Goal: Information Seeking & Learning: Check status

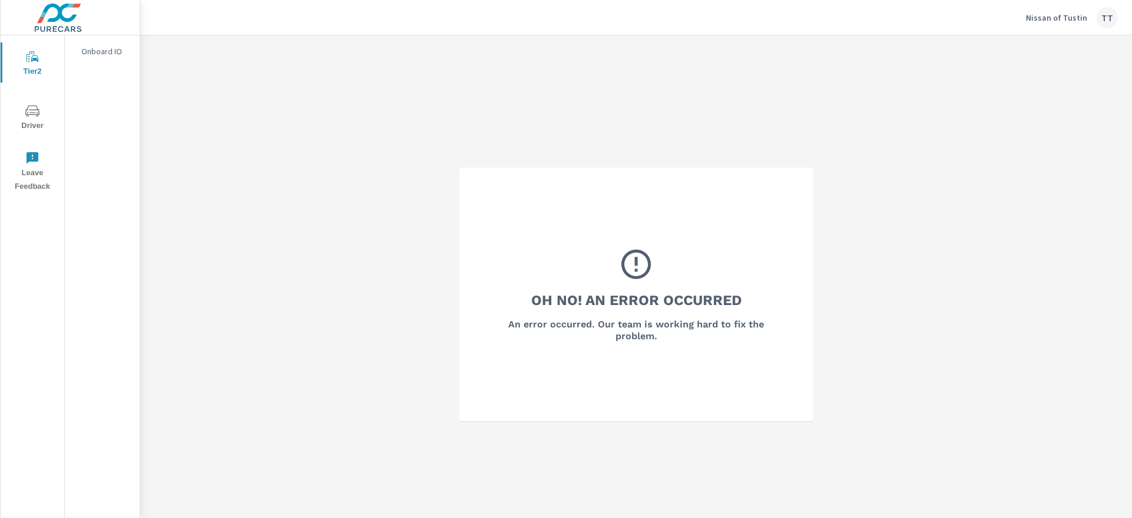
click at [1103, 19] on div "TT" at bounding box center [1107, 17] width 21 height 21
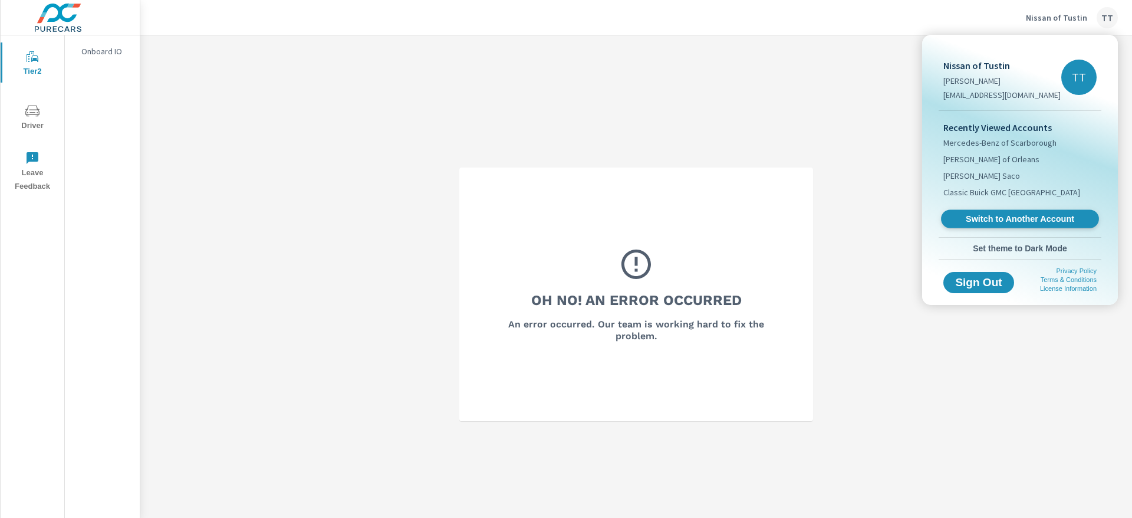
click at [1000, 222] on span "Switch to Another Account" at bounding box center [1019, 218] width 144 height 11
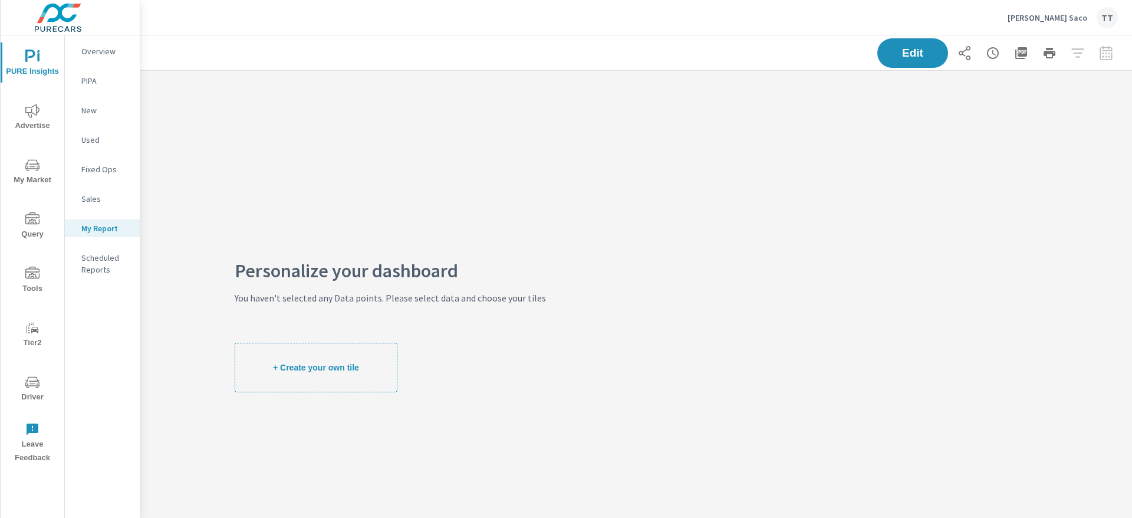
click at [32, 127] on span "Advertise" at bounding box center [32, 118] width 57 height 29
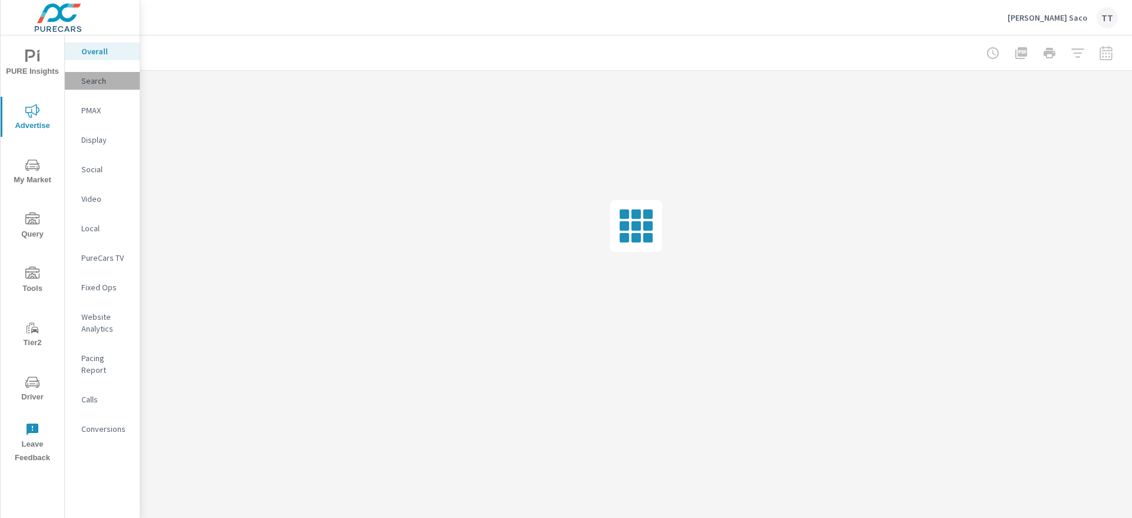
click at [96, 84] on p "Search" at bounding box center [105, 81] width 49 height 12
click at [1105, 55] on div at bounding box center [1049, 53] width 137 height 24
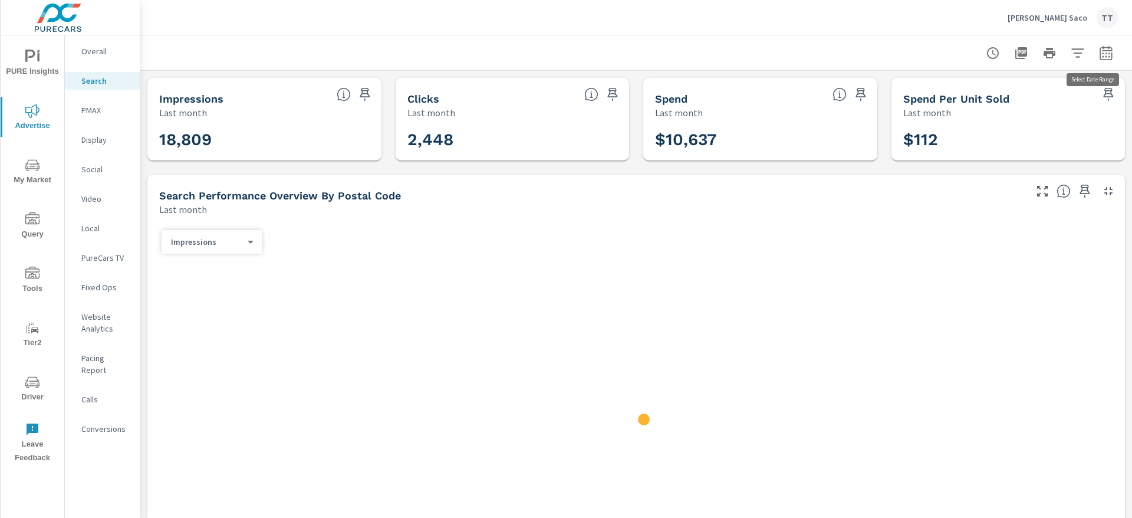
click at [1099, 54] on icon "button" at bounding box center [1106, 53] width 14 height 14
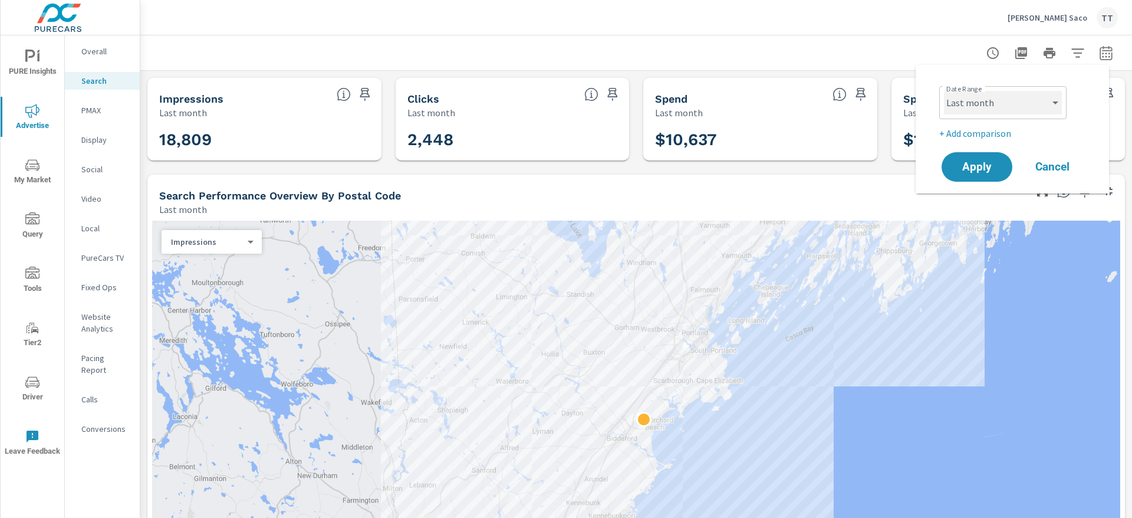
click at [982, 95] on select "Custom [DATE] Last week Last 7 days Last 14 days Last 30 days Last 45 days Last…" at bounding box center [1003, 103] width 118 height 24
click at [944, 91] on select "Custom [DATE] Last week Last 7 days Last 14 days Last 30 days Last 45 days Last…" at bounding box center [1003, 103] width 118 height 24
select select "Month to date"
click at [955, 160] on button "Apply" at bounding box center [976, 167] width 73 height 31
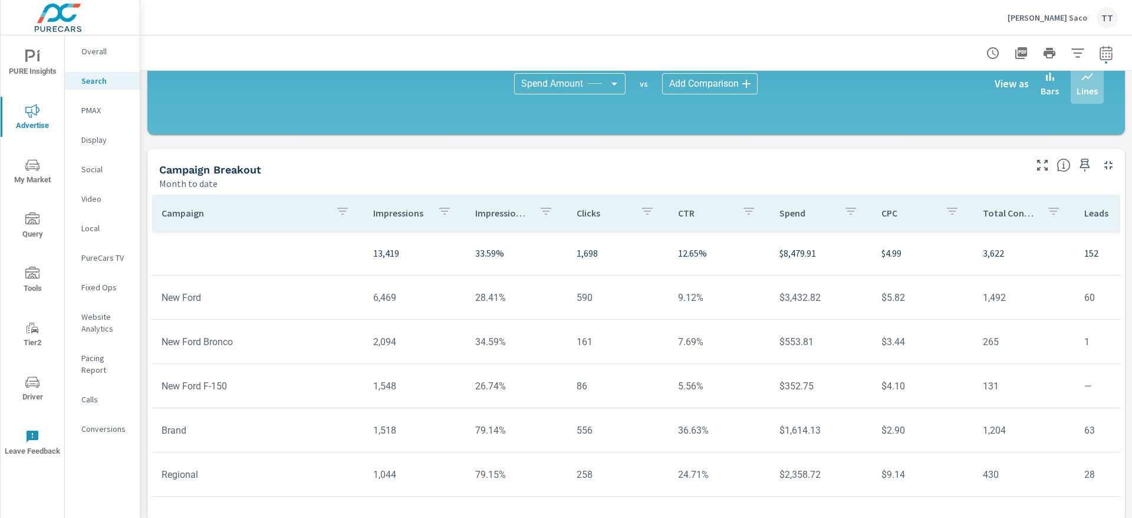
scroll to position [810, 0]
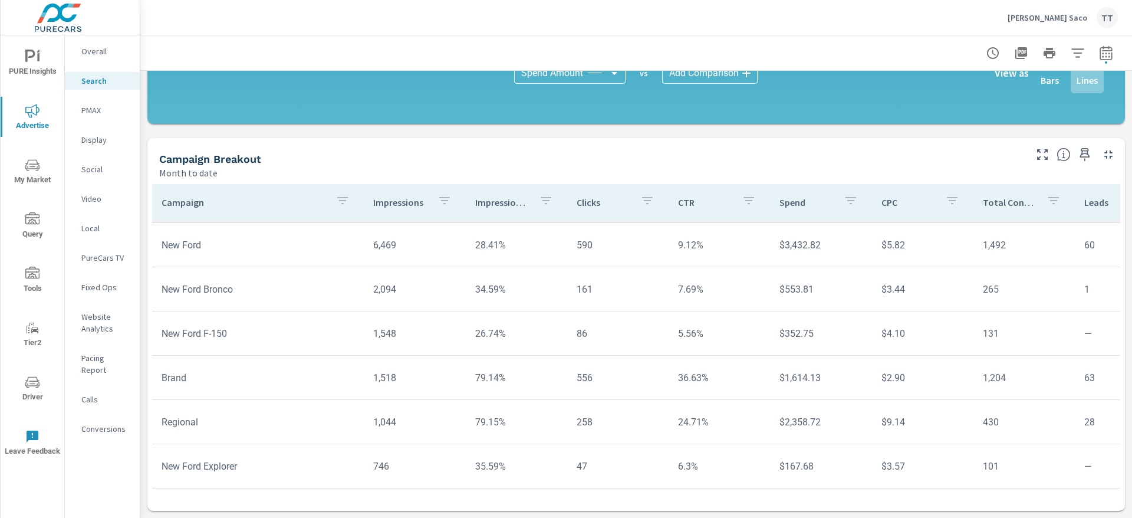
scroll to position [51, 0]
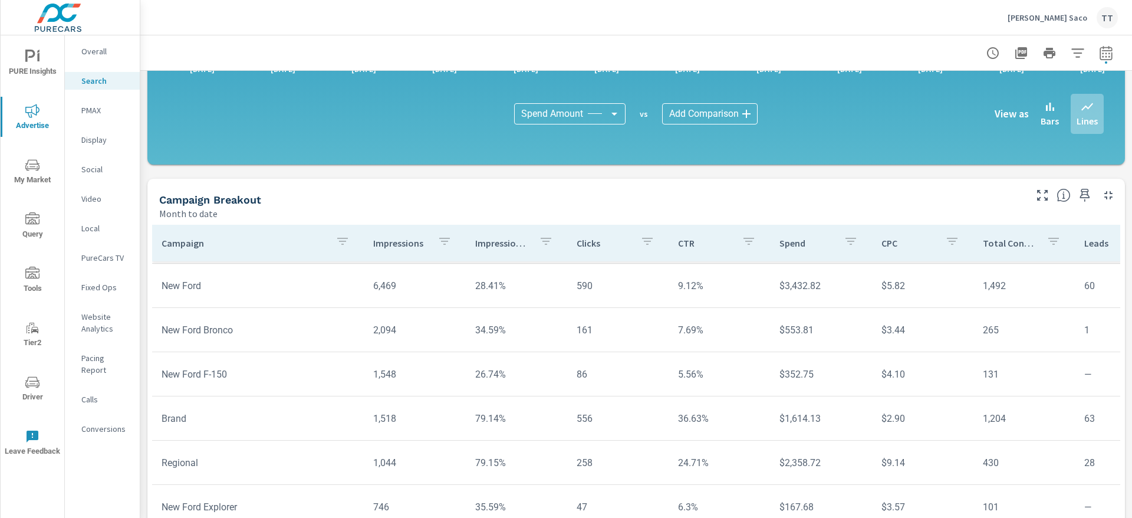
scroll to position [810, 0]
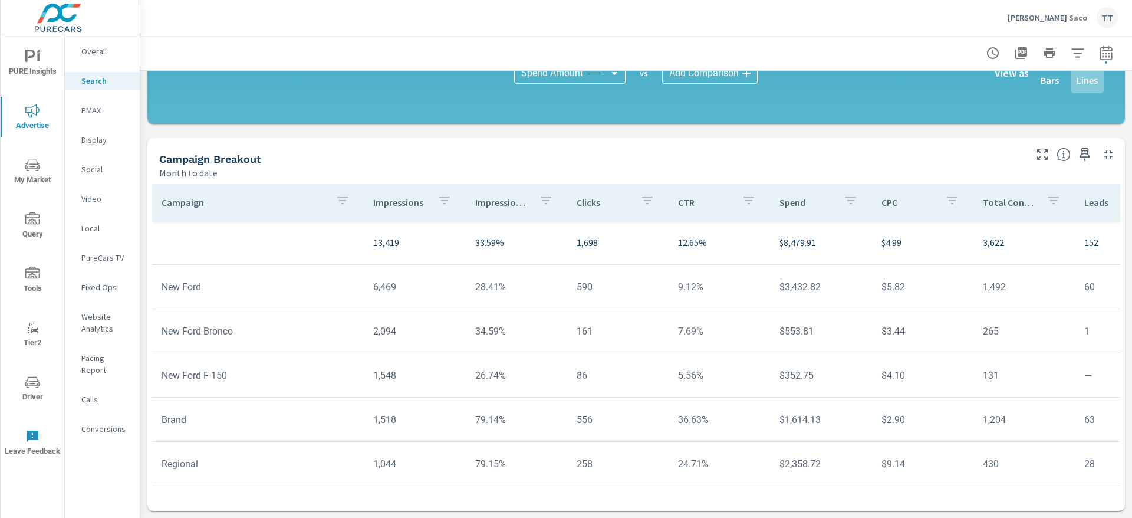
scroll to position [417, 0]
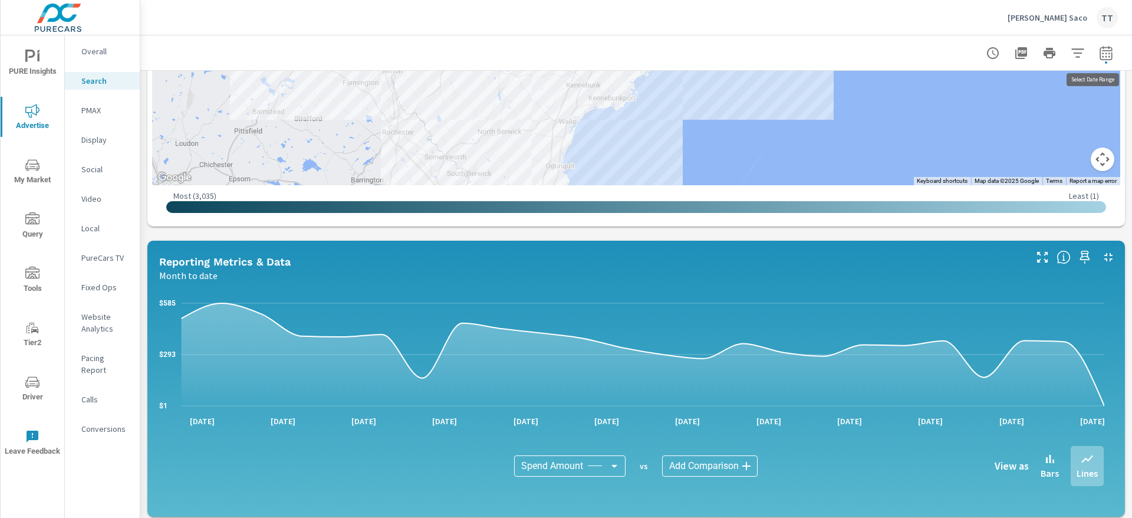
click at [1105, 54] on button "button" at bounding box center [1106, 53] width 24 height 24
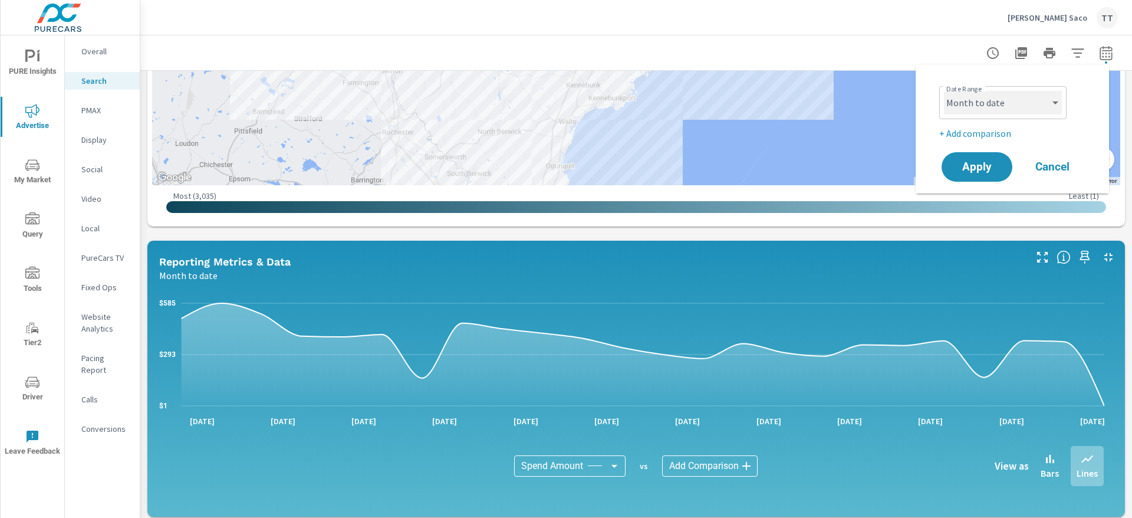
click at [1039, 104] on select "Custom [DATE] Last week Last 7 days Last 14 days Last 30 days Last 45 days Last…" at bounding box center [1003, 103] width 118 height 24
click at [944, 91] on select "Custom [DATE] Last week Last 7 days Last 14 days Last 30 days Last 45 days Last…" at bounding box center [1003, 103] width 118 height 24
select select "custom"
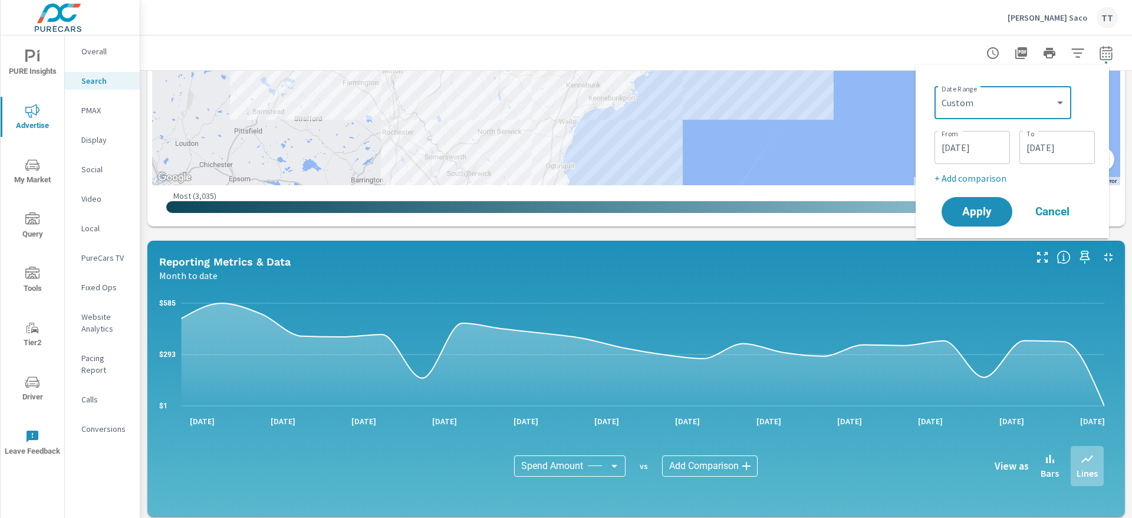
click at [963, 144] on input "[DATE]" at bounding box center [972, 148] width 66 height 24
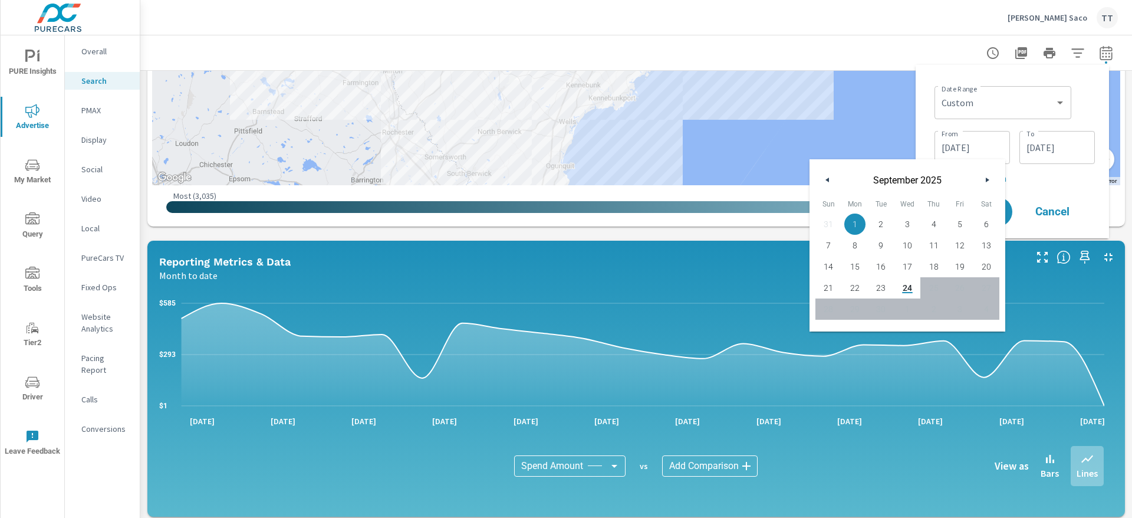
click at [1060, 149] on input "[DATE]" at bounding box center [1057, 148] width 66 height 24
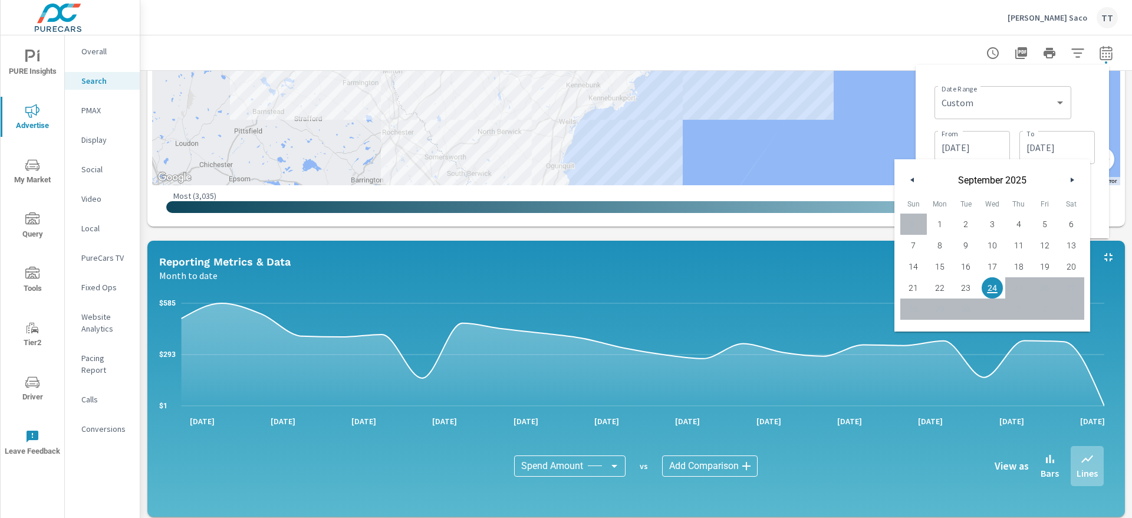
click at [1081, 111] on div "Date Range Custom [DATE] Last week Last 7 days Last 14 days Last 30 days Last 4…" at bounding box center [1014, 101] width 160 height 40
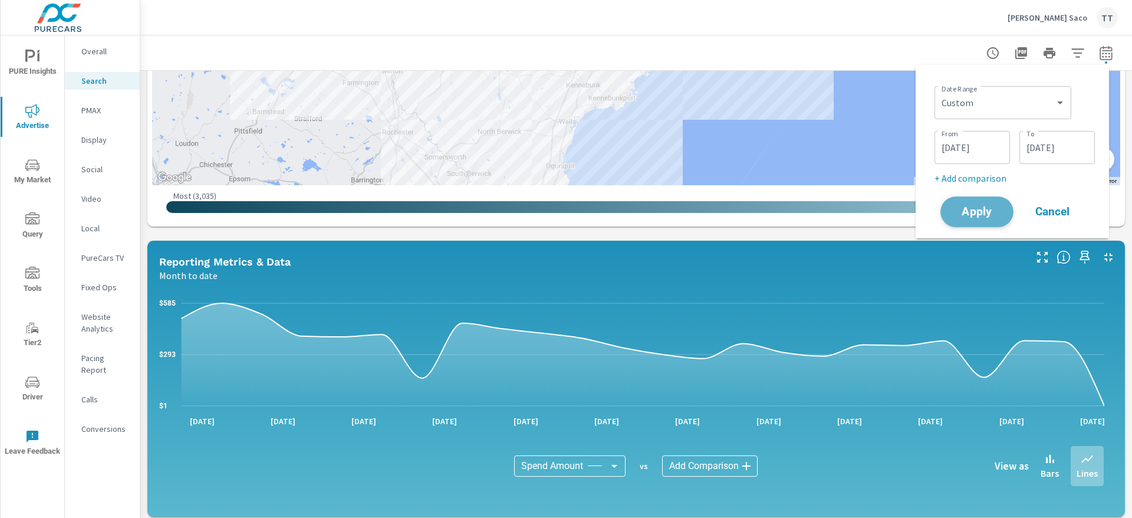
click at [990, 212] on span "Apply" at bounding box center [977, 211] width 48 height 11
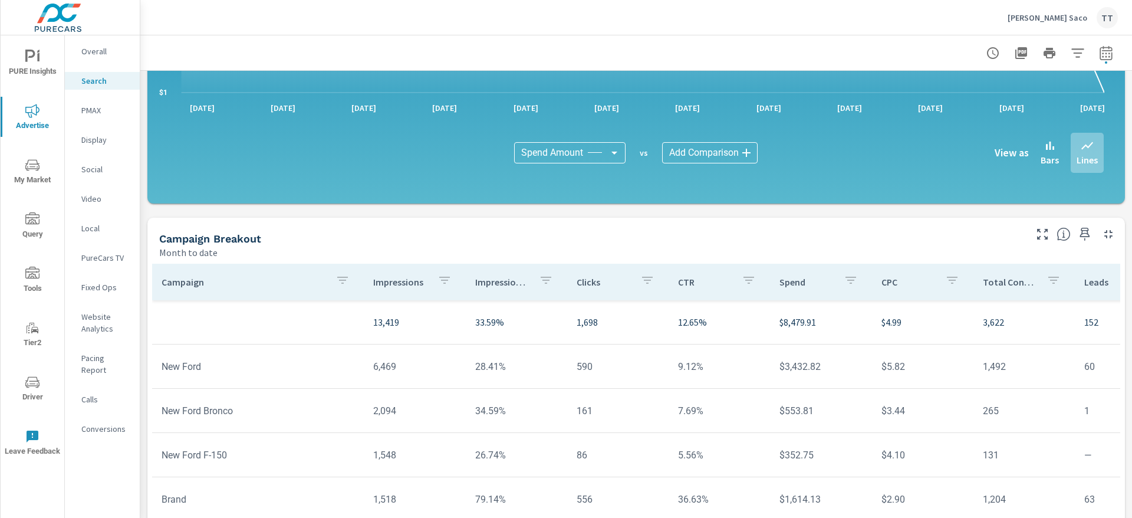
scroll to position [810, 0]
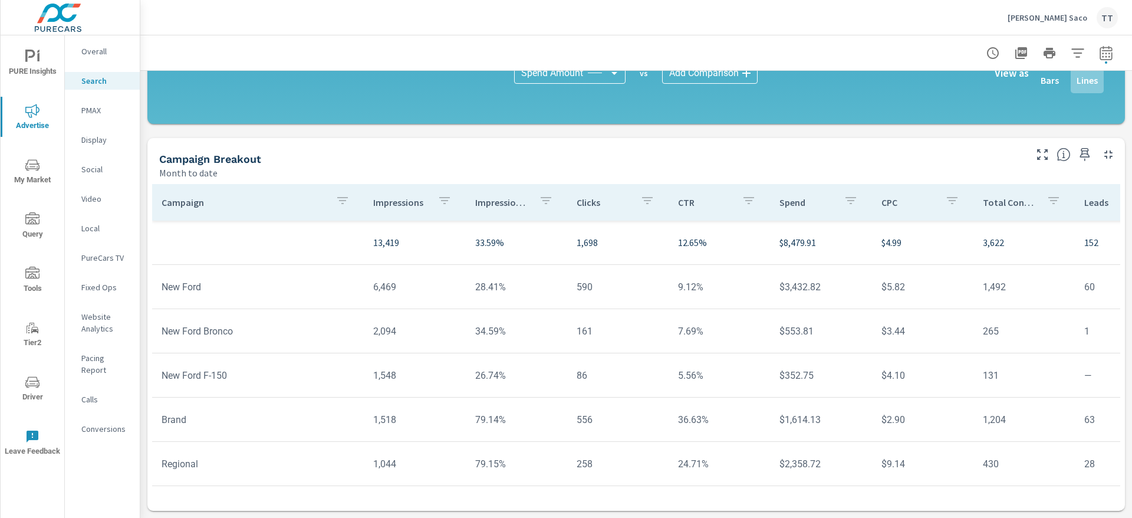
click at [88, 131] on div "Display" at bounding box center [102, 140] width 75 height 18
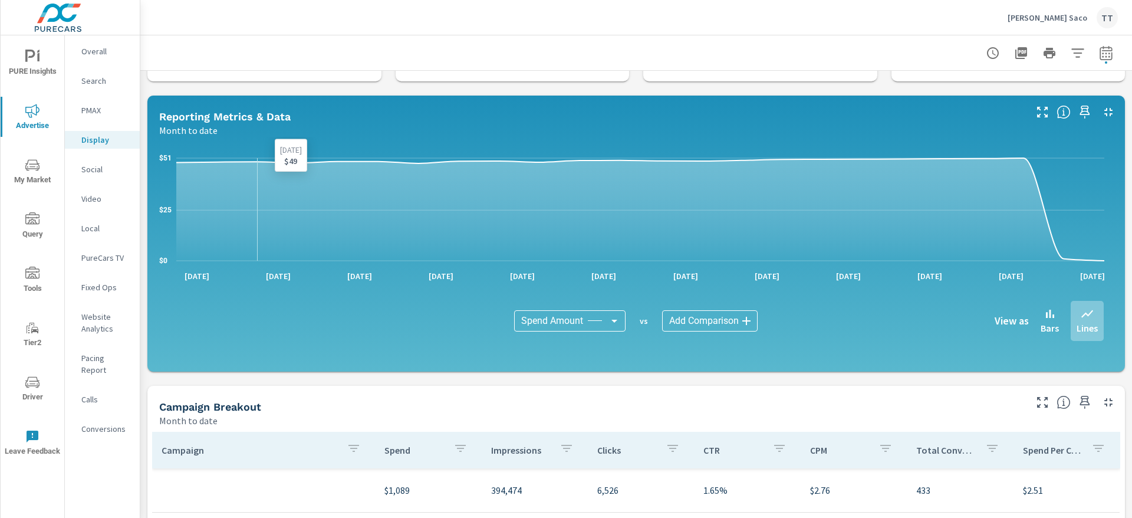
scroll to position [30, 0]
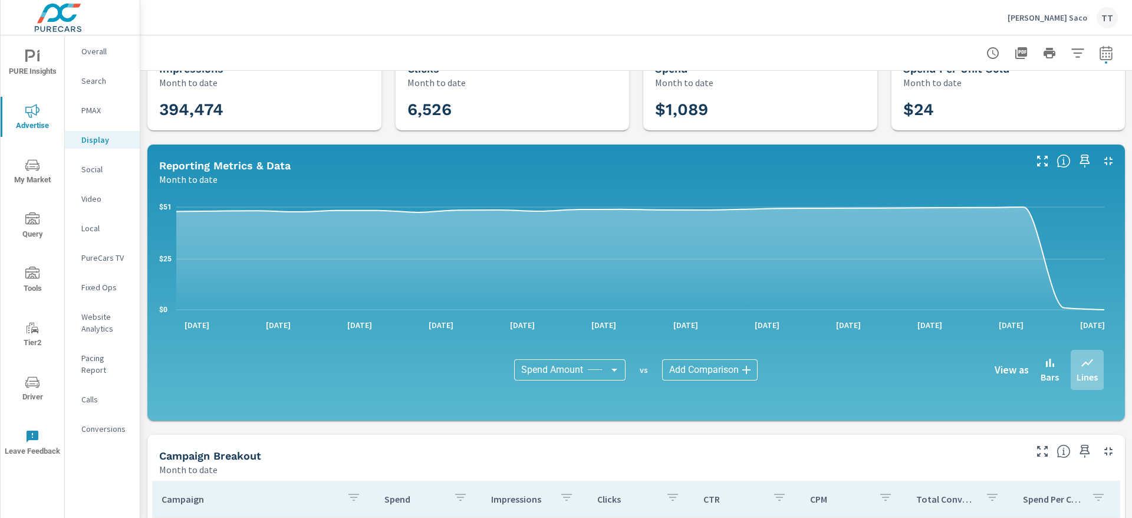
click at [94, 106] on p "PMAX" at bounding box center [105, 110] width 49 height 12
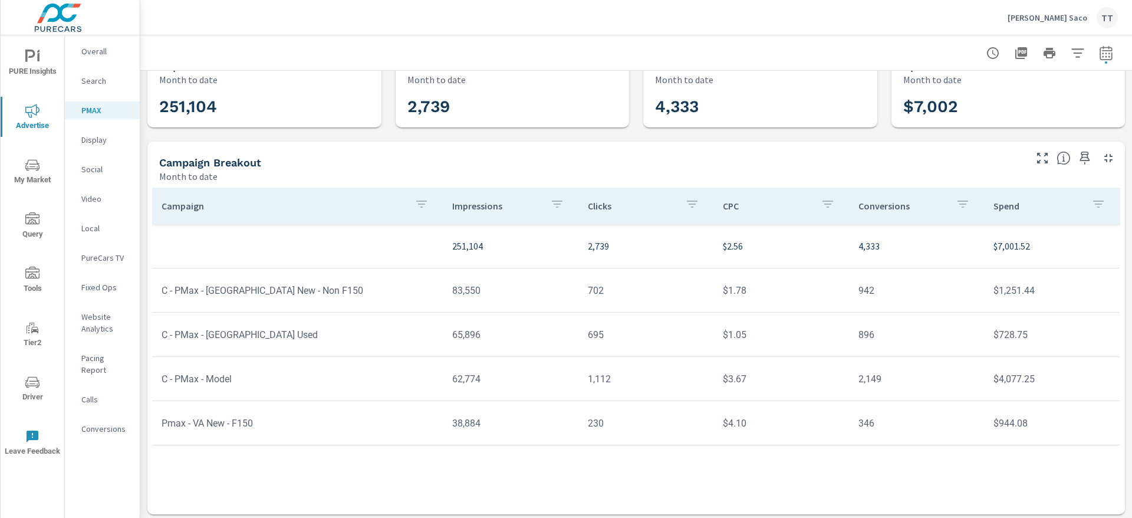
scroll to position [37, 0]
click at [252, 381] on td "C - PMax - Model" at bounding box center [297, 375] width 291 height 30
drag, startPoint x: 250, startPoint y: 381, endPoint x: 234, endPoint y: 376, distance: 16.6
click at [248, 380] on td "C - PMax - Model" at bounding box center [297, 375] width 291 height 30
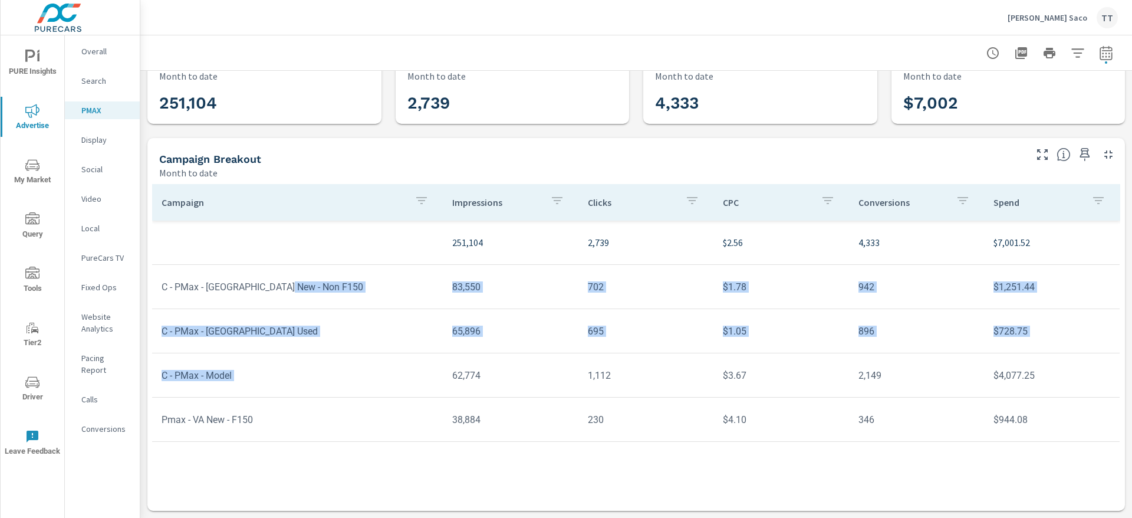
drag, startPoint x: 234, startPoint y: 376, endPoint x: 189, endPoint y: 289, distance: 98.1
click at [189, 289] on tbody "251,104 2,739 $2.56 4,333 $7,001.52 C - PMax - VA New - Non F150 83,550 702 $1.…" at bounding box center [636, 331] width 968 height 221
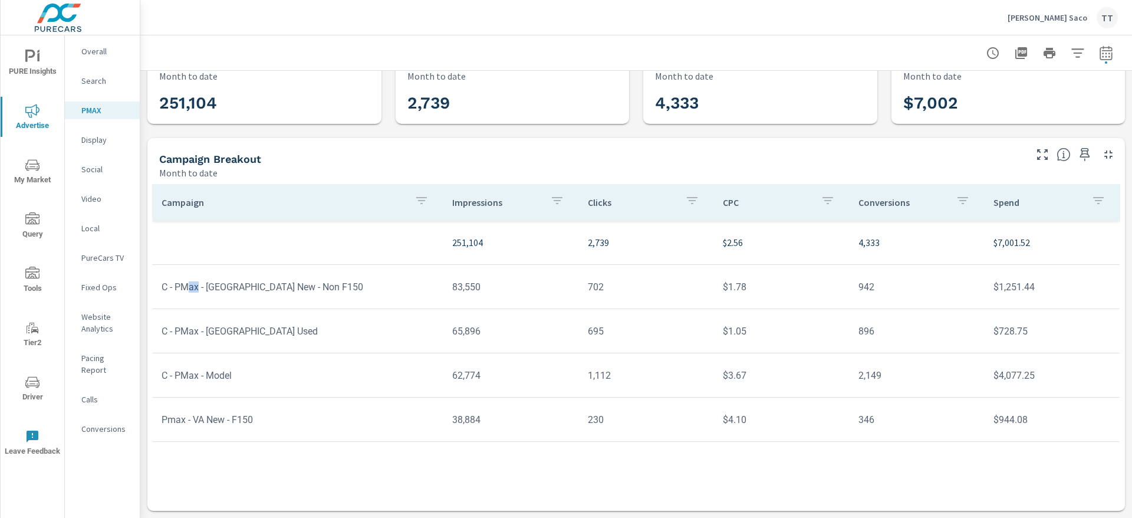
click at [191, 285] on td "C - PMax - [GEOGRAPHIC_DATA] New - Non F150" at bounding box center [297, 287] width 291 height 30
click at [292, 343] on td "C - PMax - [GEOGRAPHIC_DATA] Used" at bounding box center [297, 331] width 291 height 30
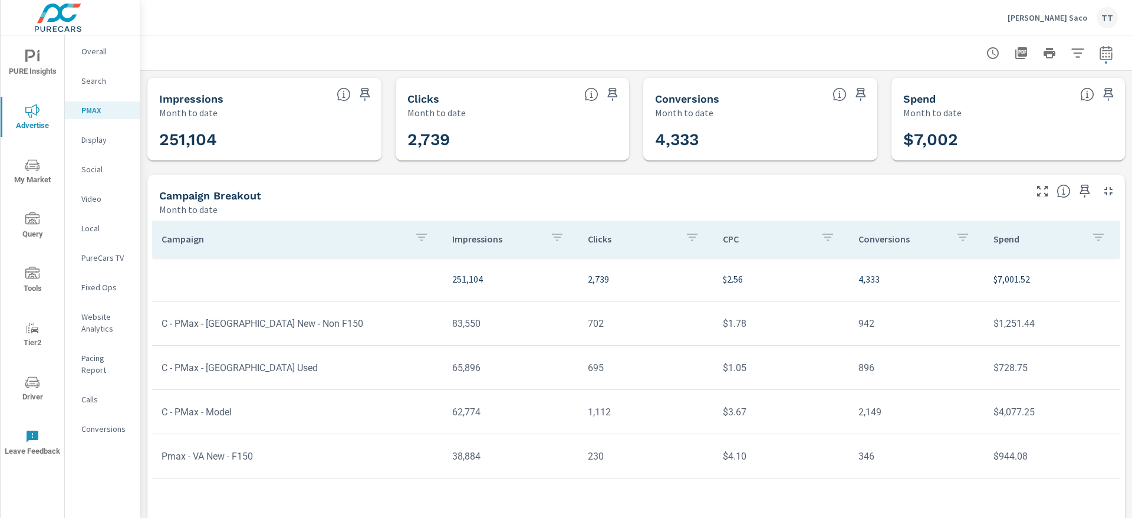
drag, startPoint x: 279, startPoint y: 466, endPoint x: 228, endPoint y: 448, distance: 54.3
click at [277, 466] on td "Pmax - VA New - F150" at bounding box center [297, 456] width 291 height 30
drag, startPoint x: 228, startPoint y: 448, endPoint x: 205, endPoint y: 435, distance: 25.9
click at [216, 442] on td "Pmax - VA New - F150" at bounding box center [297, 456] width 291 height 30
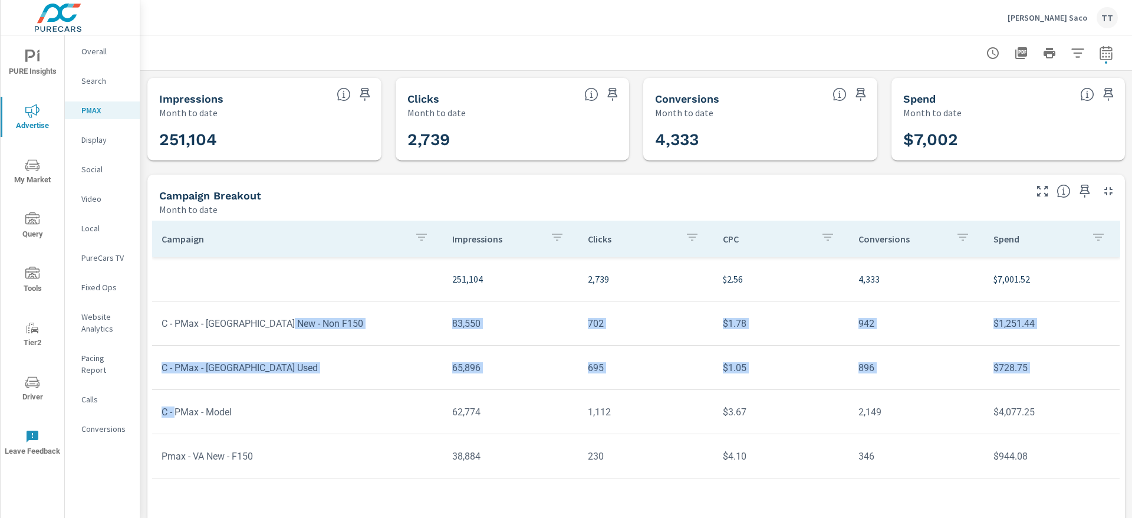
drag, startPoint x: 163, startPoint y: 391, endPoint x: 176, endPoint y: 342, distance: 51.2
click at [175, 342] on tbody "251,104 2,739 $2.56 4,333 $7,001.52 C - PMax - VA New - Non F150 83,550 702 $1.…" at bounding box center [636, 367] width 968 height 221
drag, startPoint x: 176, startPoint y: 342, endPoint x: 249, endPoint y: 477, distance: 153.5
click at [184, 350] on tbody "251,104 2,739 $2.56 4,333 $7,001.52 C - PMax - VA New - Non F150 83,550 702 $1.…" at bounding box center [636, 367] width 968 height 221
click at [249, 477] on tr "Pmax - VA New - F150 38,884 230 $4.10 346 $944.08" at bounding box center [635, 456] width 967 height 44
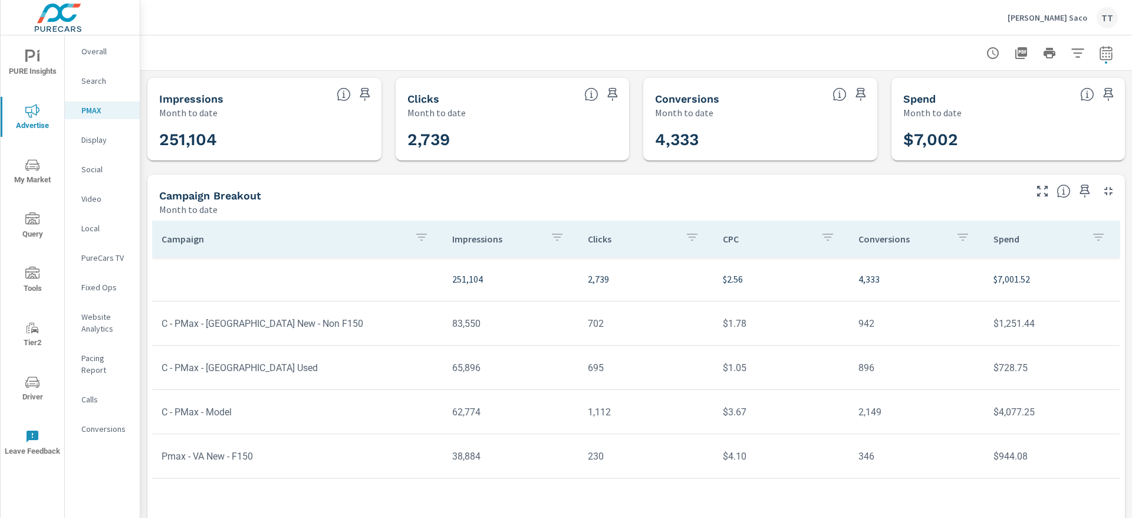
click at [97, 87] on div "Search" at bounding box center [102, 81] width 75 height 18
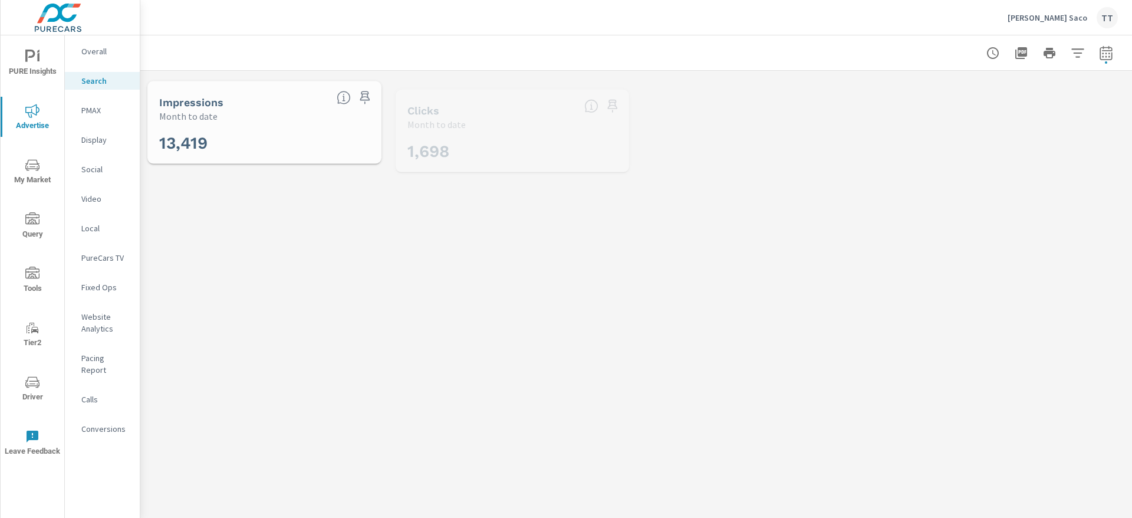
click at [99, 51] on p "Overall" at bounding box center [105, 51] width 49 height 12
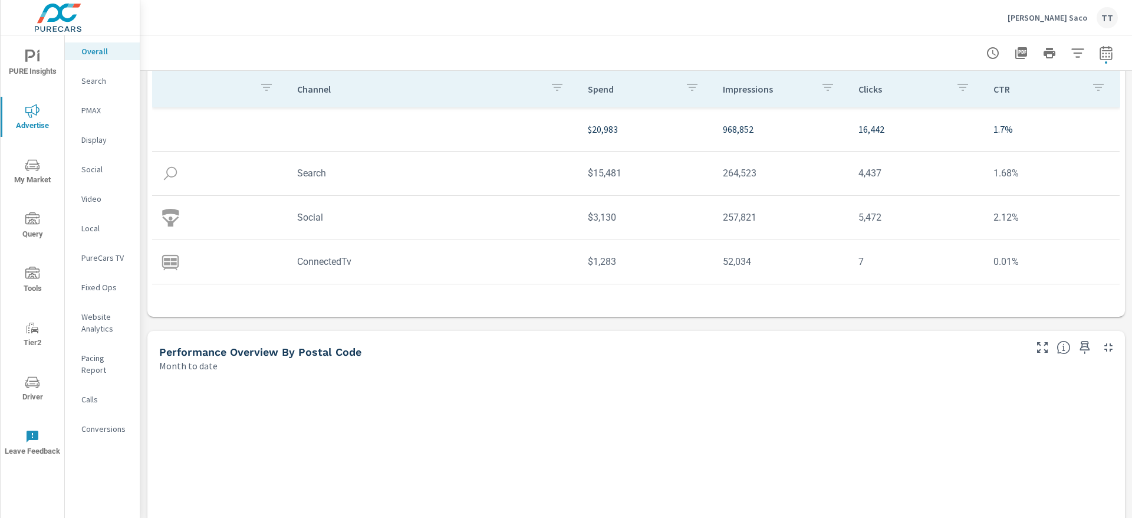
scroll to position [338, 0]
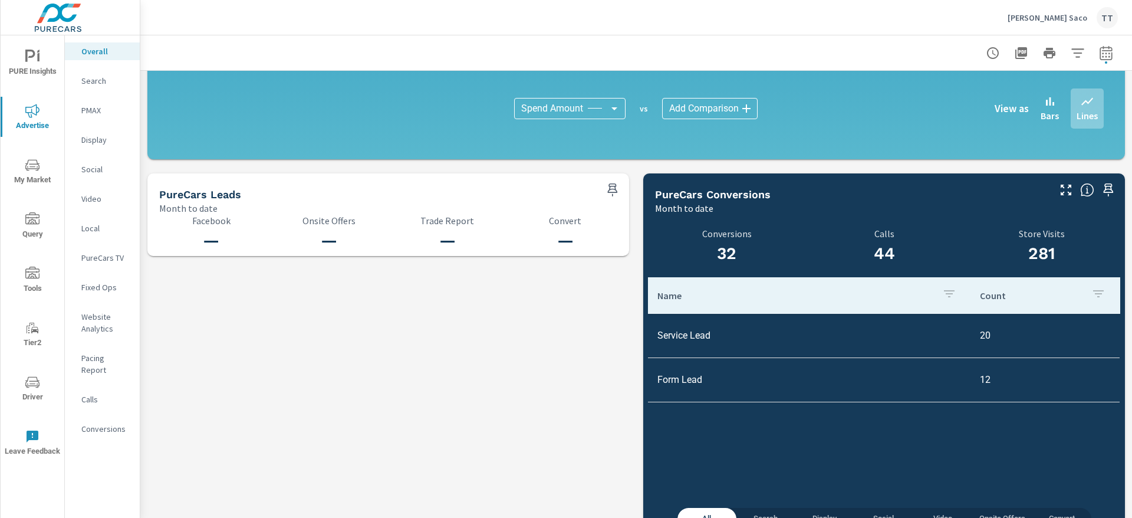
scroll to position [1197, 0]
